Goal: Contribute content: Add original content to the website for others to see

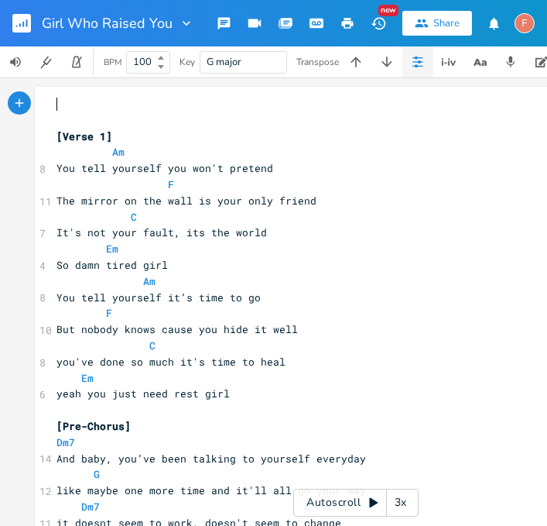
type textarea "​"
click at [129, 168] on span "You tell yourself you won't pretend" at bounding box center [165, 168] width 217 height 14
click at [132, 173] on span "You tell yourself you won't pretend" at bounding box center [165, 168] width 217 height 14
type textarea "yourself"
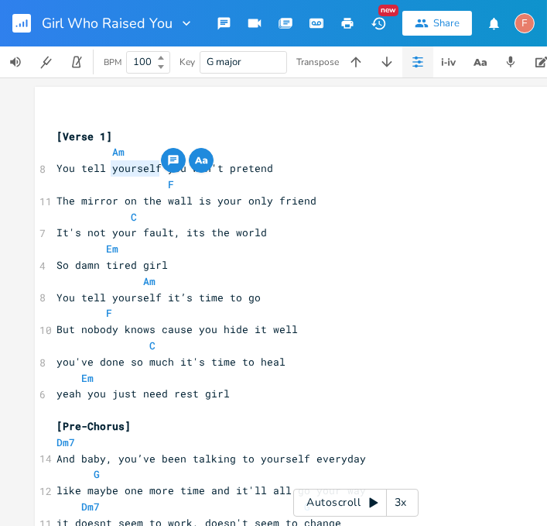
click at [204, 299] on span "You tell yourself it’s time to go" at bounding box center [159, 297] width 204 height 14
click at [207, 295] on span "You tell yourself it’s time to go" at bounding box center [159, 297] width 204 height 14
type textarea "[Lorem 5] Ip Dol sita consecte adi eli's doeiusm T Inc utlabo et dol magn al en…"
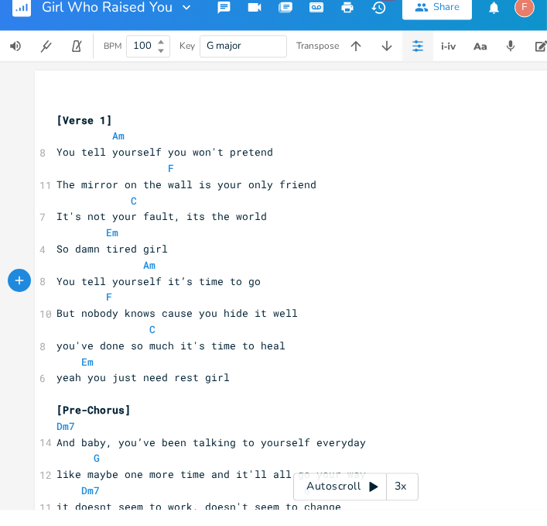
scroll to position [2017, 0]
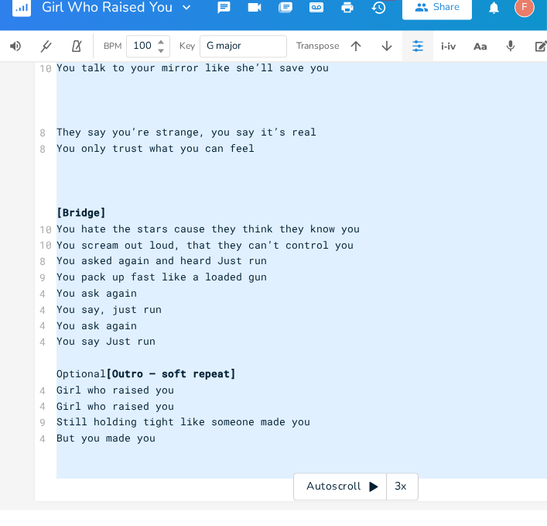
click at [145, 262] on span "You scream out loud, that they can’t control you" at bounding box center [205, 261] width 297 height 14
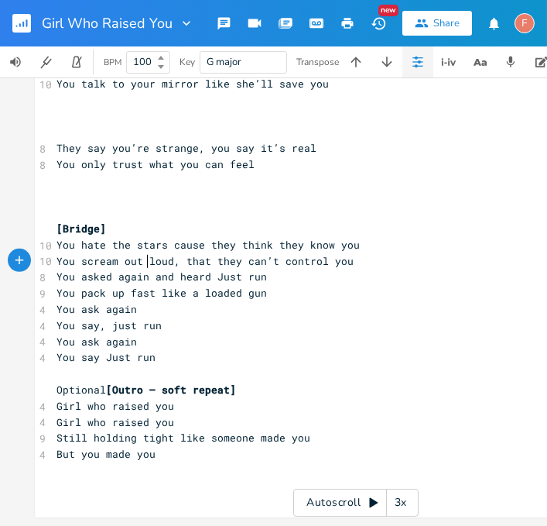
click at [173, 245] on span "You hate the stars cause they think they know you" at bounding box center [208, 245] width 303 height 14
click at [183, 247] on span "You hate the stars cause they think they know you" at bounding box center [208, 245] width 303 height 14
click at [176, 241] on span "You hate the stars cause they think they know you" at bounding box center [208, 245] width 303 height 14
click at [185, 240] on span "You hate the stars cause they think they know you" at bounding box center [208, 245] width 303 height 14
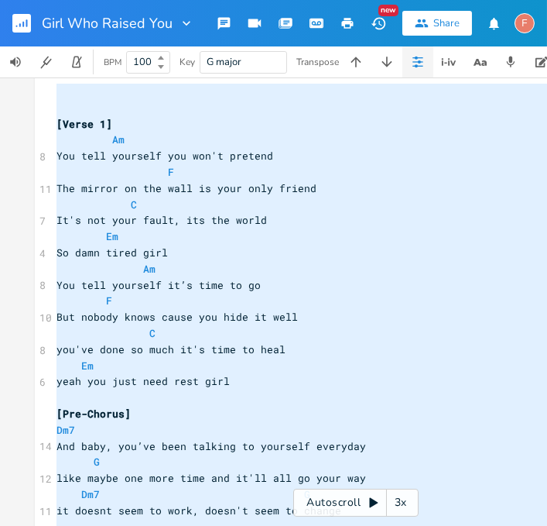
scroll to position [0, 0]
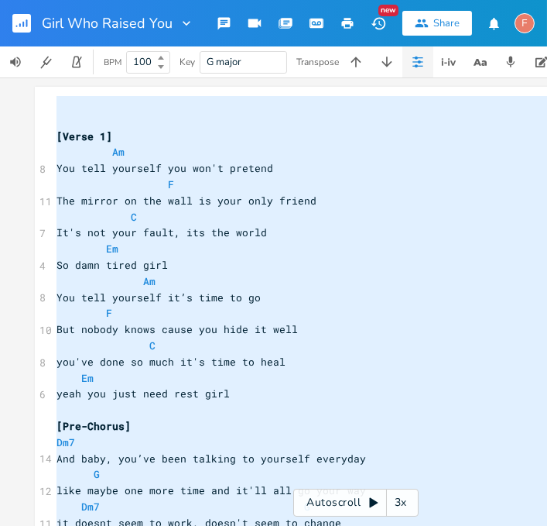
type textarea "​ [Lorem 1] Ip Dol sita consecte adi eli's doeiusm T Inc utlabo et dol magn al …"
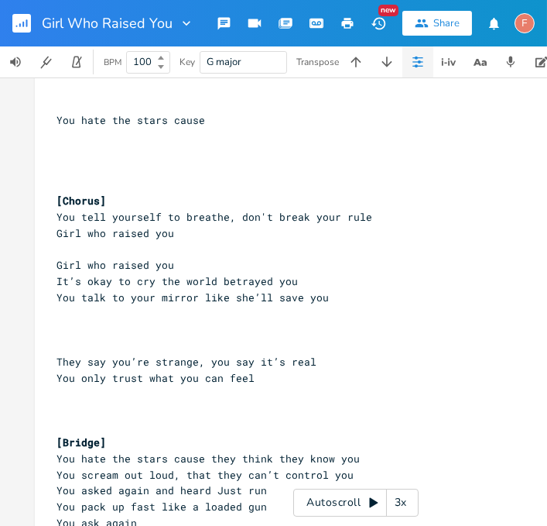
scroll to position [1802, 0]
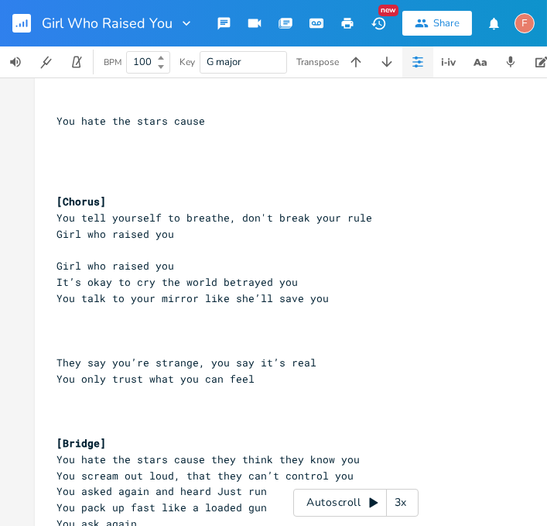
click at [399, 322] on pre "​" at bounding box center [355, 330] width 605 height 16
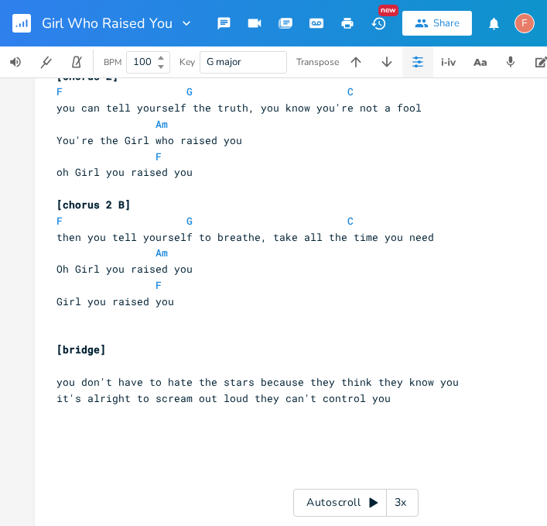
scroll to position [1091, 0]
click at [415, 341] on pre "[bridge]" at bounding box center [355, 349] width 605 height 16
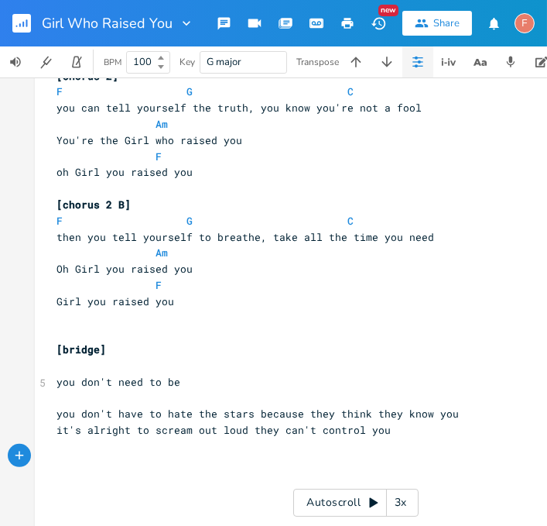
scroll to position [0, 134]
type textarea "you don't need to be so"
click at [421, 374] on pre "you don't need to be so" at bounding box center [355, 382] width 605 height 16
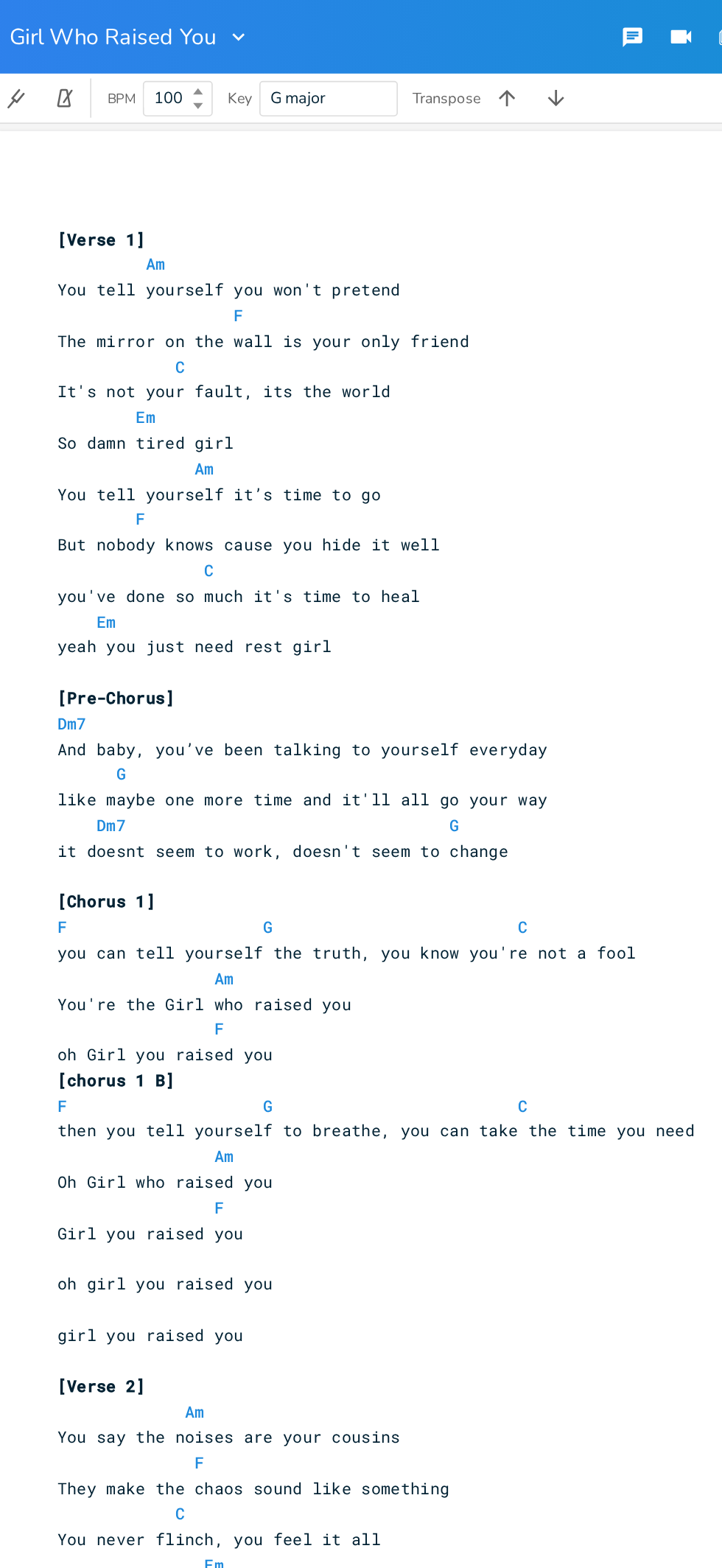
scroll to position [0, 0]
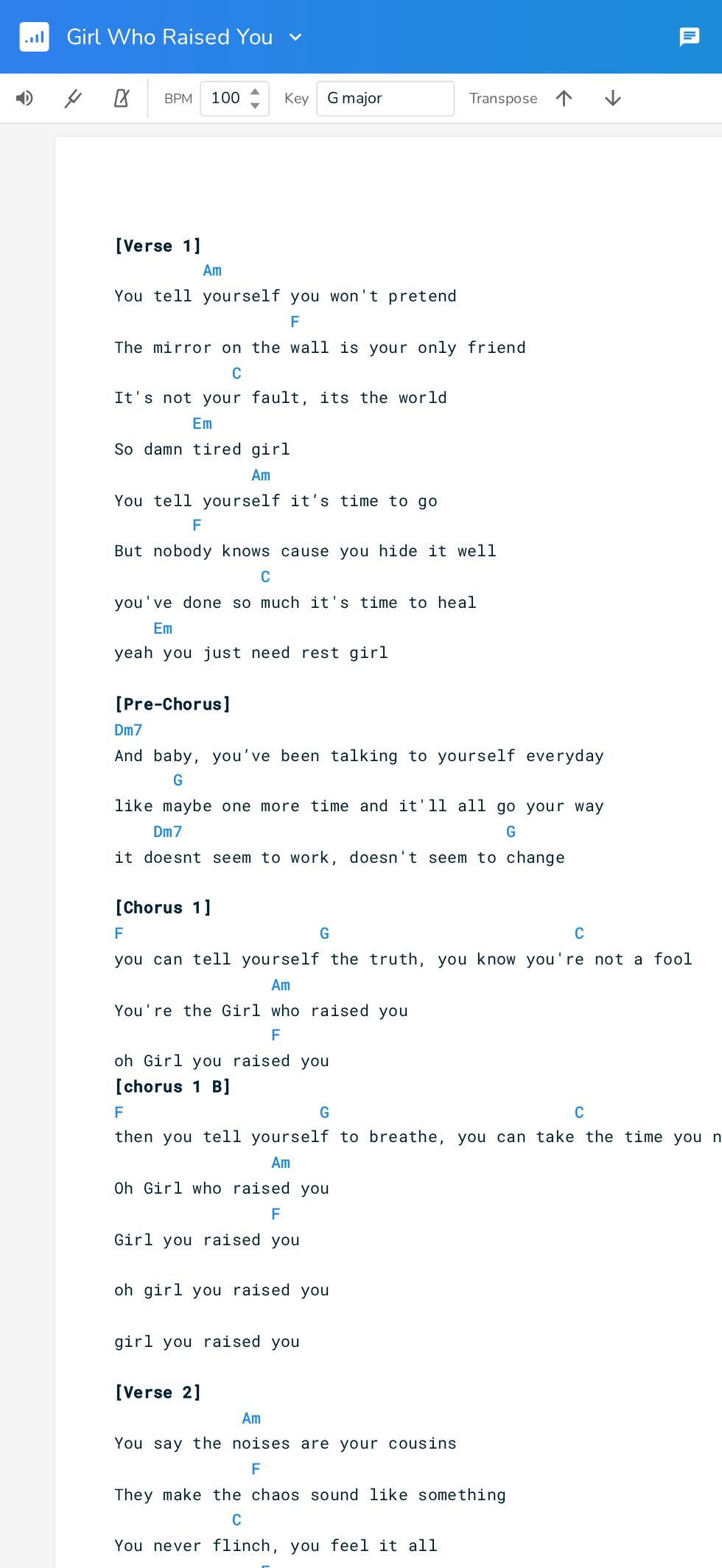
click at [27, 21] on rect "button" at bounding box center [20, 22] width 18 height 18
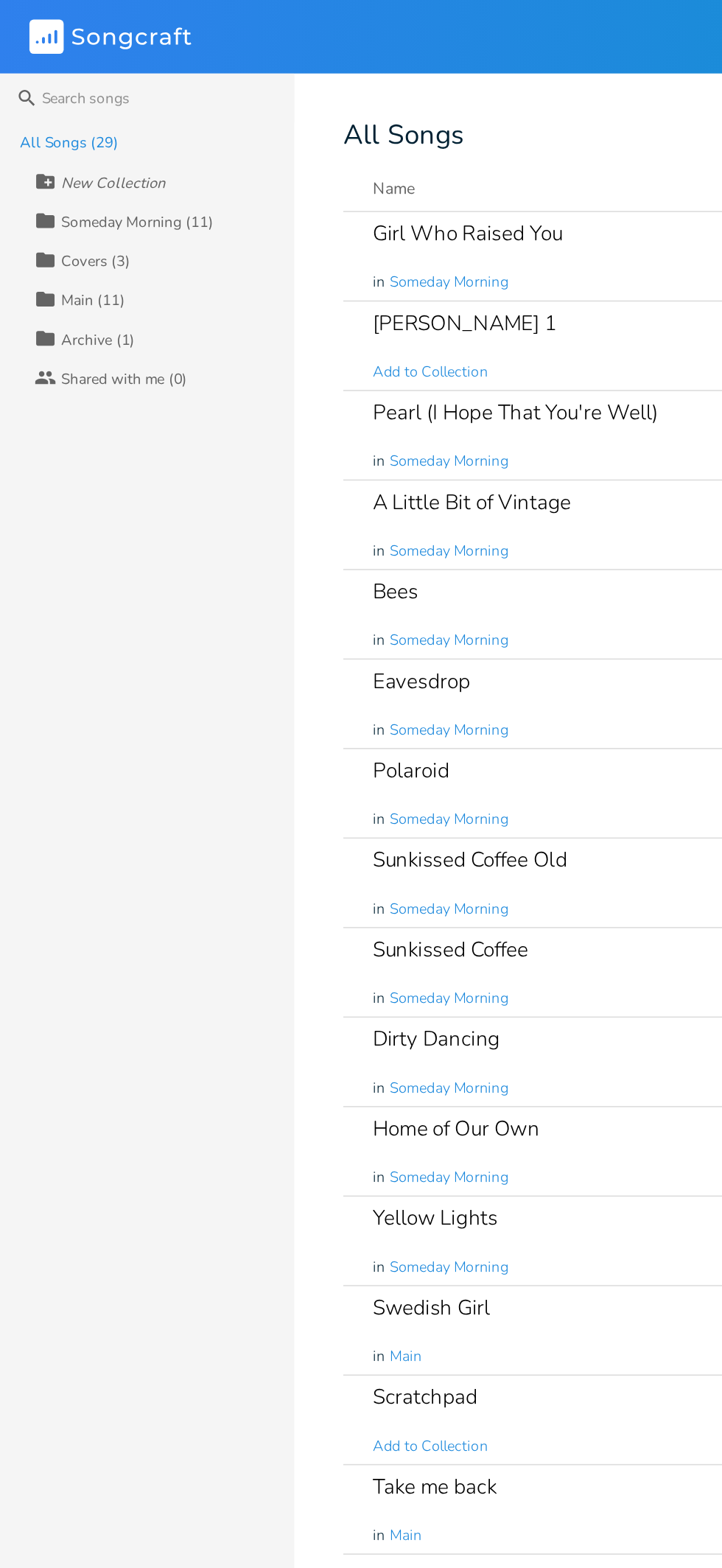
click at [31, 22] on rect at bounding box center [29, 22] width 21 height 21
click at [106, 145] on div "Collection Covers (3)" at bounding box center [99, 156] width 156 height 24
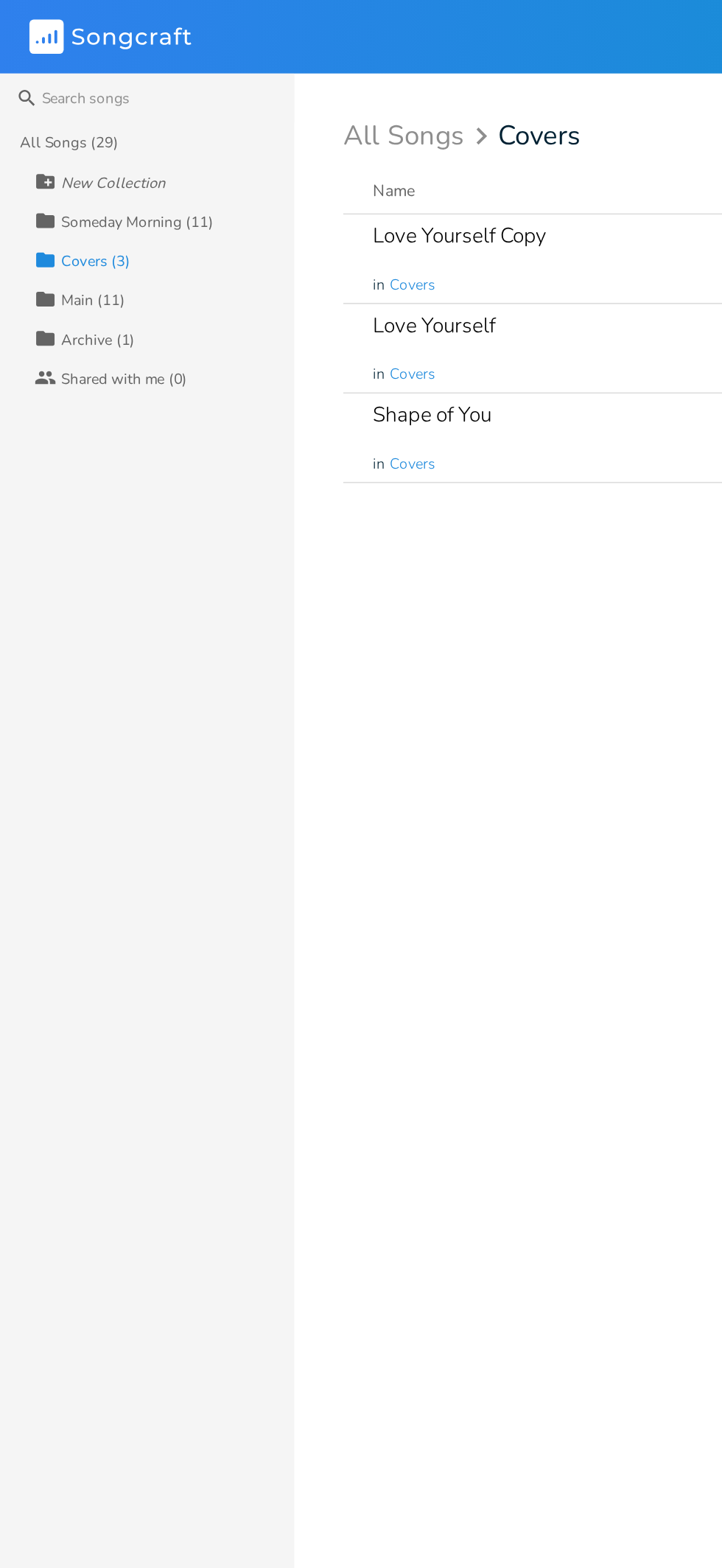
click at [119, 132] on div "Someday Morning (11)" at bounding box center [83, 132] width 91 height 9
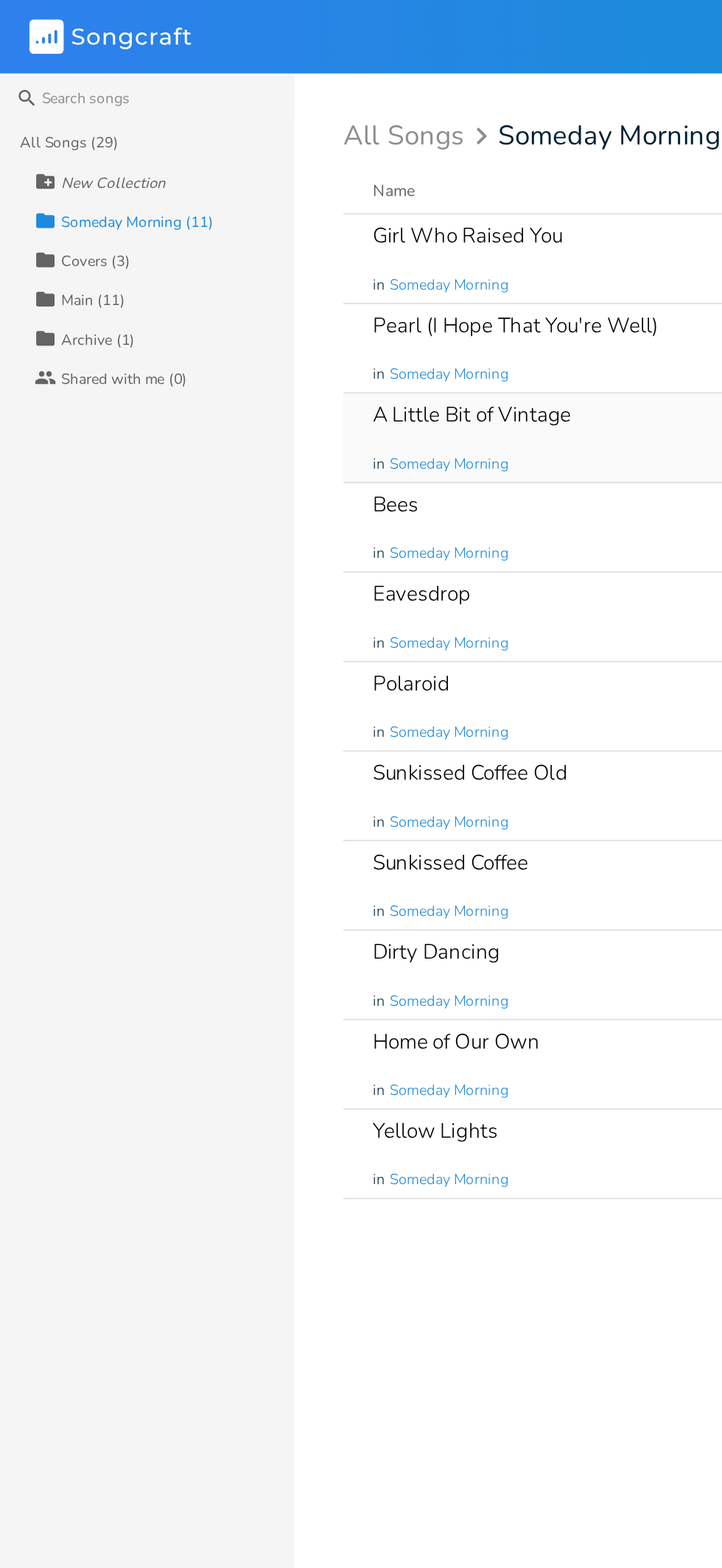
click at [351, 260] on div "A Little Bit of Vintage in Someday Morning" at bounding box center [383, 264] width 320 height 53
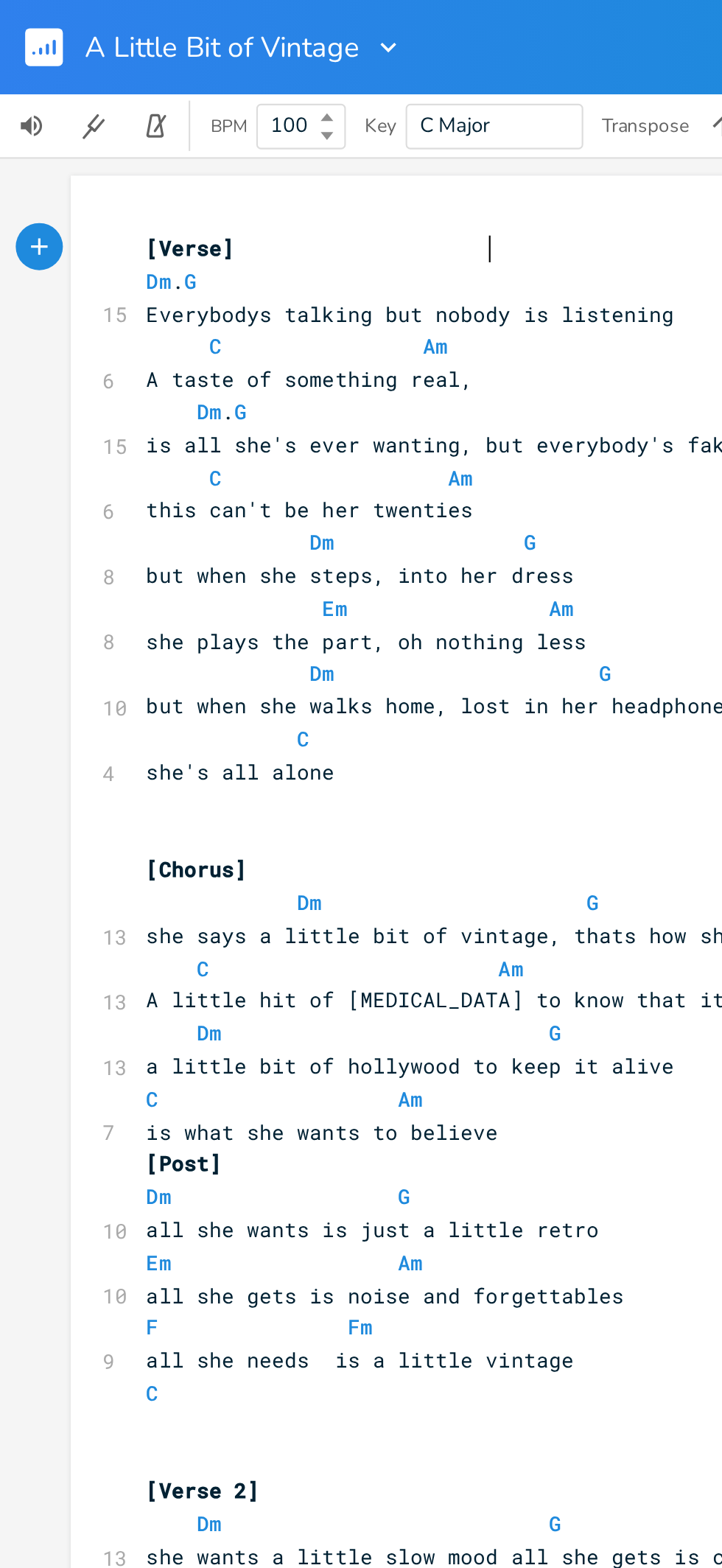
click at [24, 21] on rect "button" at bounding box center [20, 22] width 18 height 18
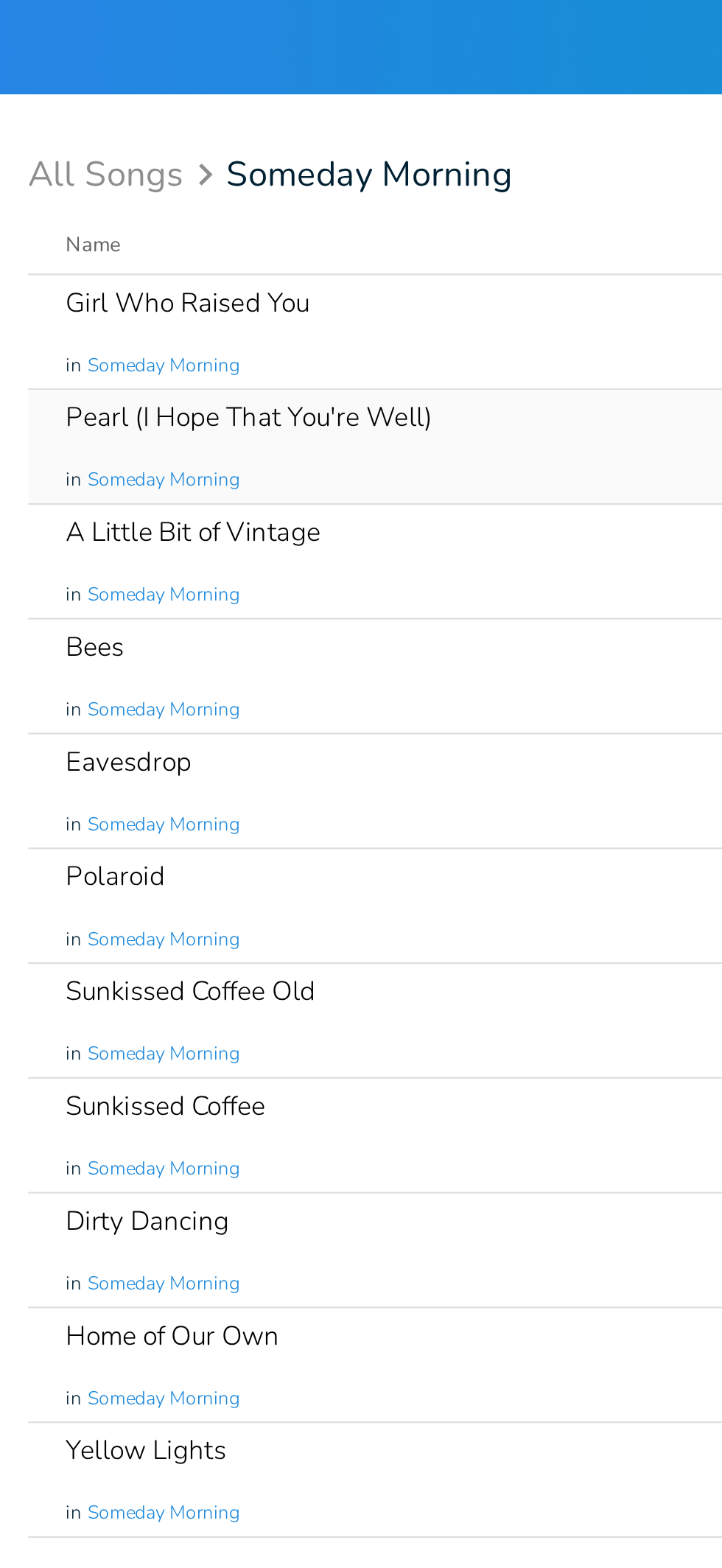
click at [389, 195] on div "Pearl (I Hope That You're Well)" at bounding box center [309, 195] width 171 height 12
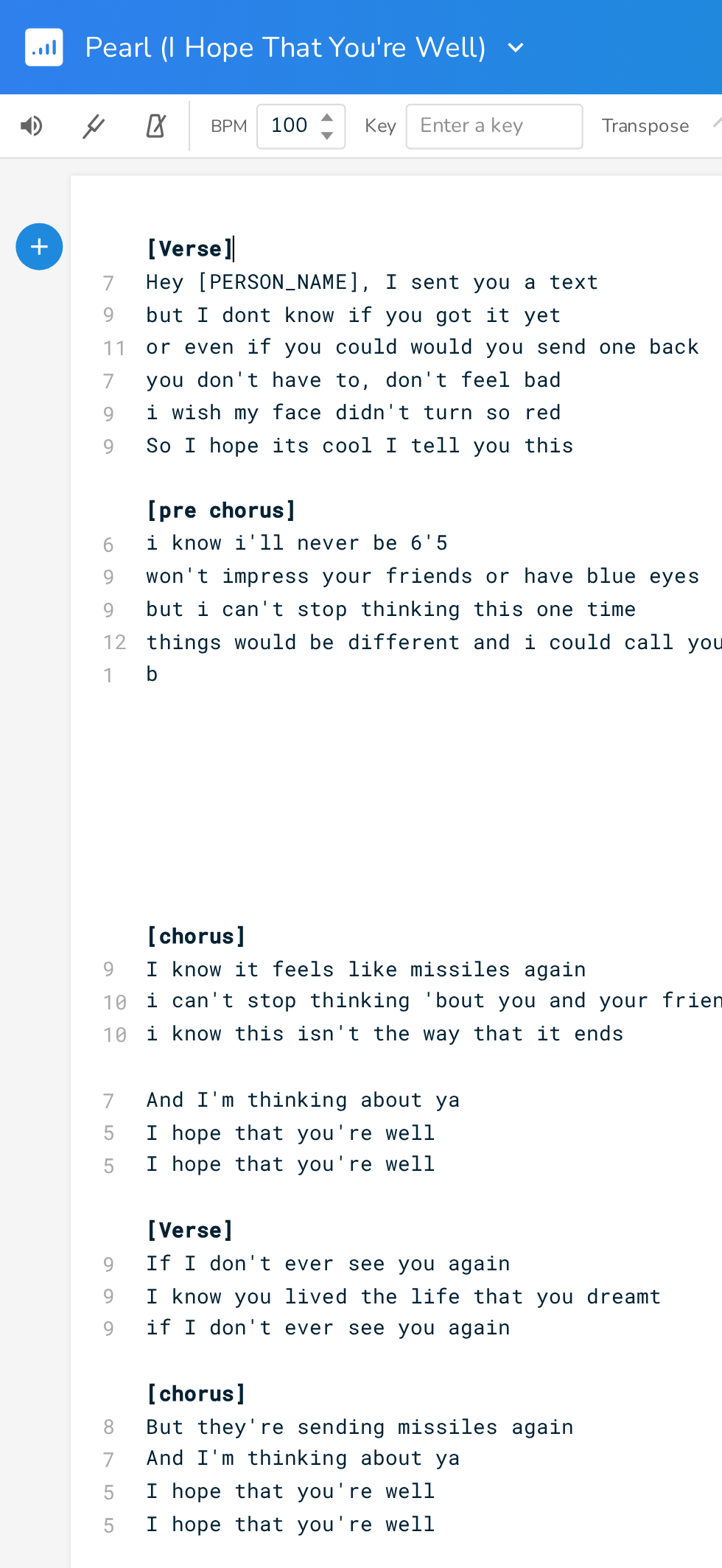
click at [26, 18] on rect "button" at bounding box center [20, 22] width 18 height 18
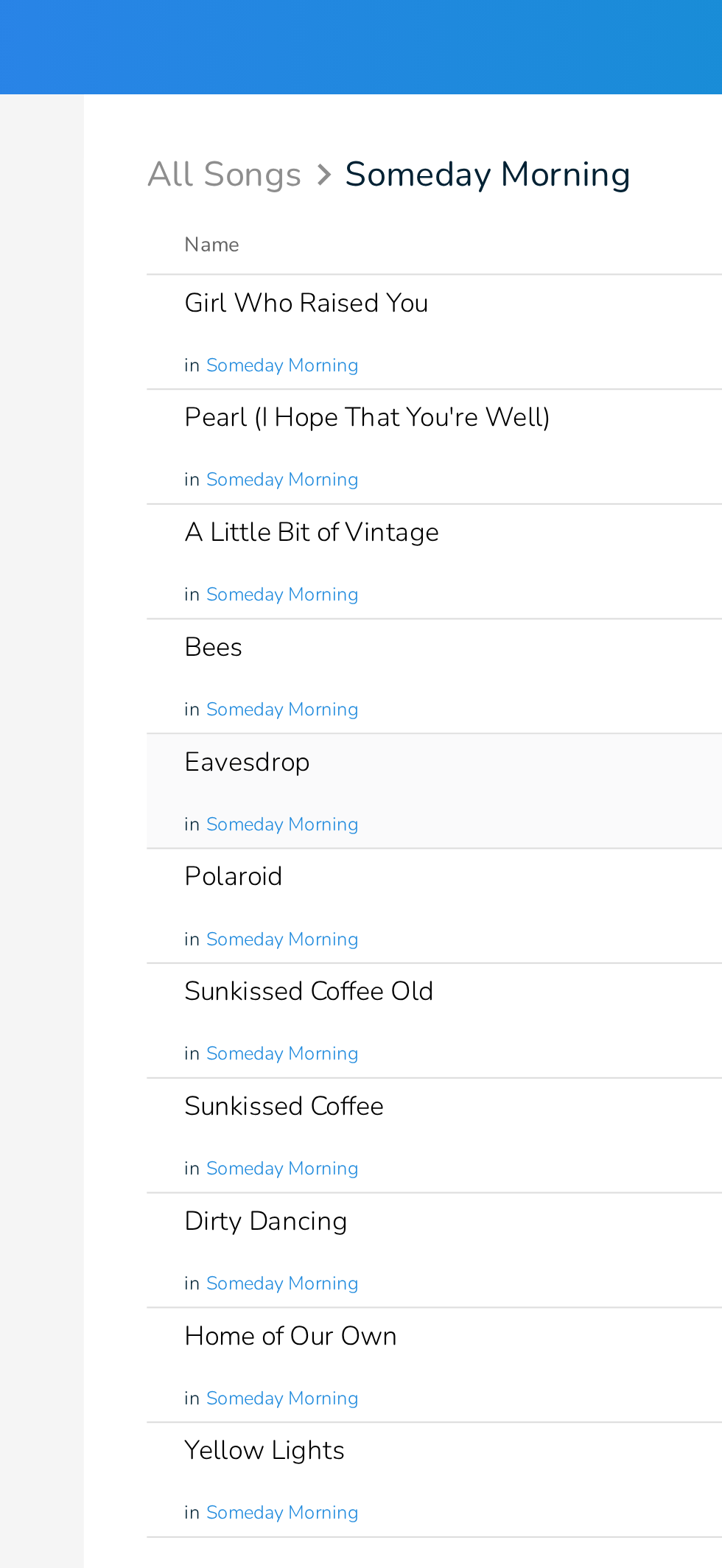
click at [301, 366] on div "Eavesdrop in Someday Morning" at bounding box center [383, 371] width 320 height 53
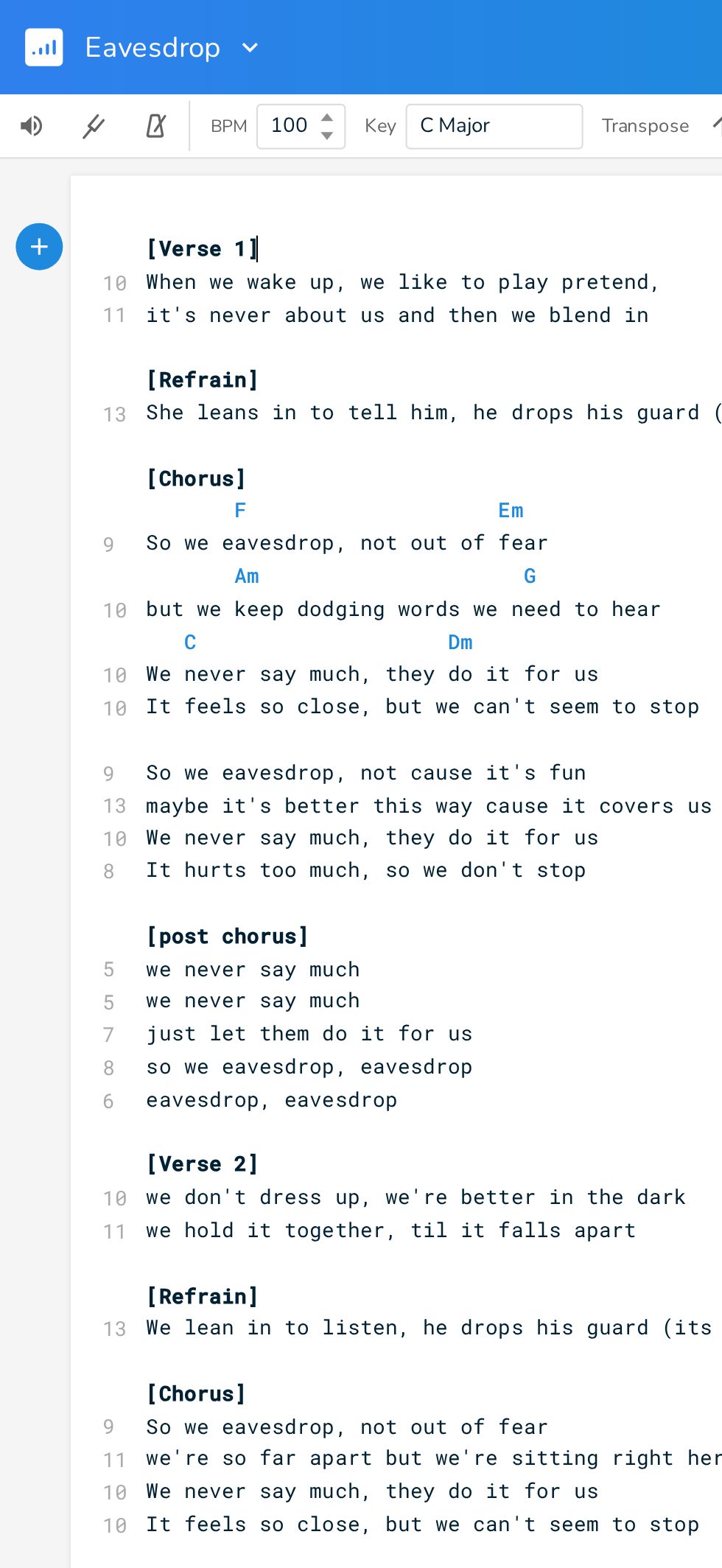
scroll to position [1, 0]
